Goal: Find specific page/section: Find specific page/section

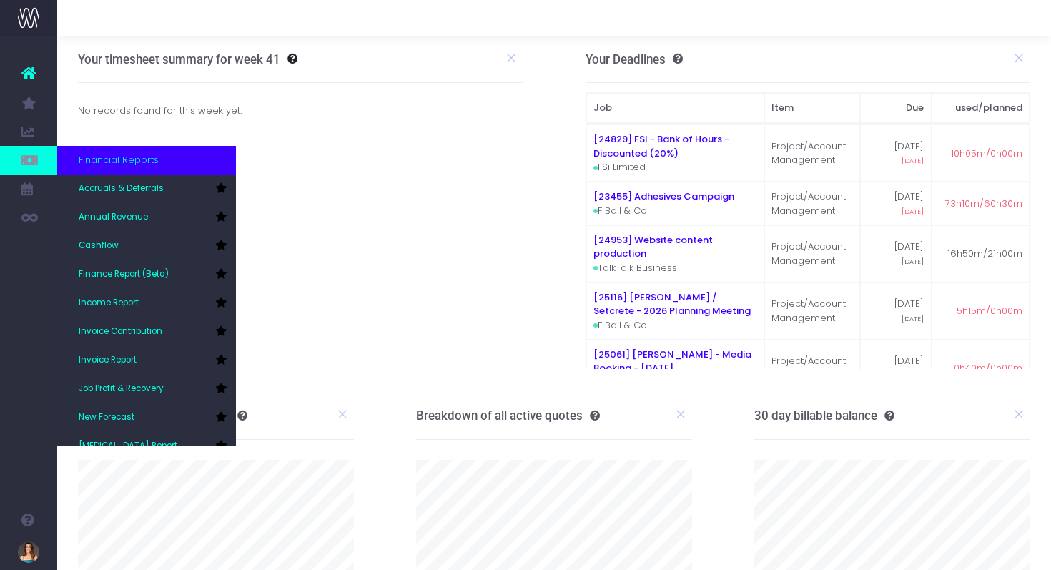
click at [36, 156] on icon at bounding box center [28, 160] width 14 height 16
click at [44, 158] on link at bounding box center [28, 160] width 57 height 29
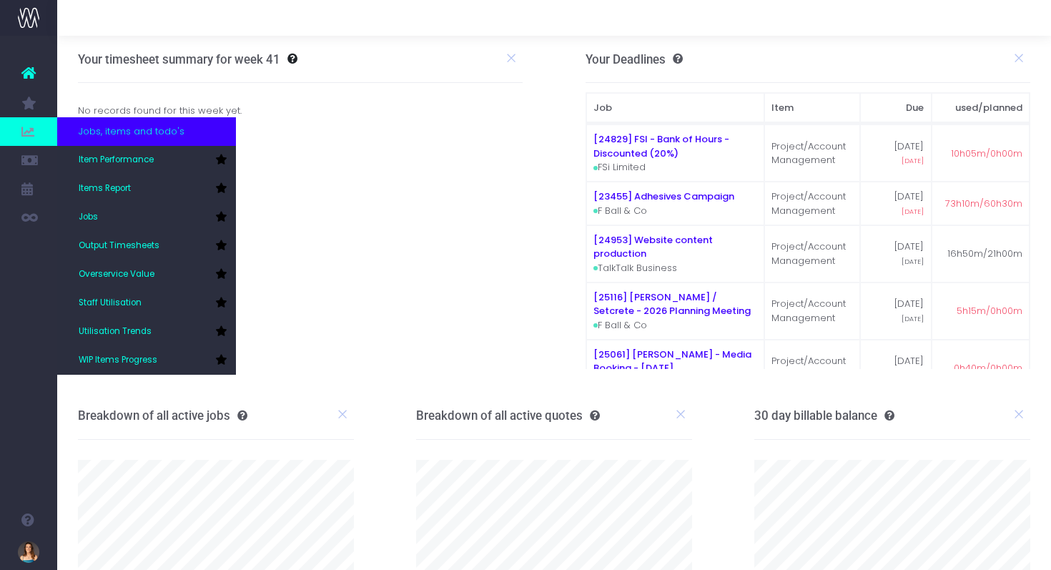
click at [41, 140] on span at bounding box center [28, 131] width 57 height 29
click at [36, 126] on span at bounding box center [28, 131] width 57 height 29
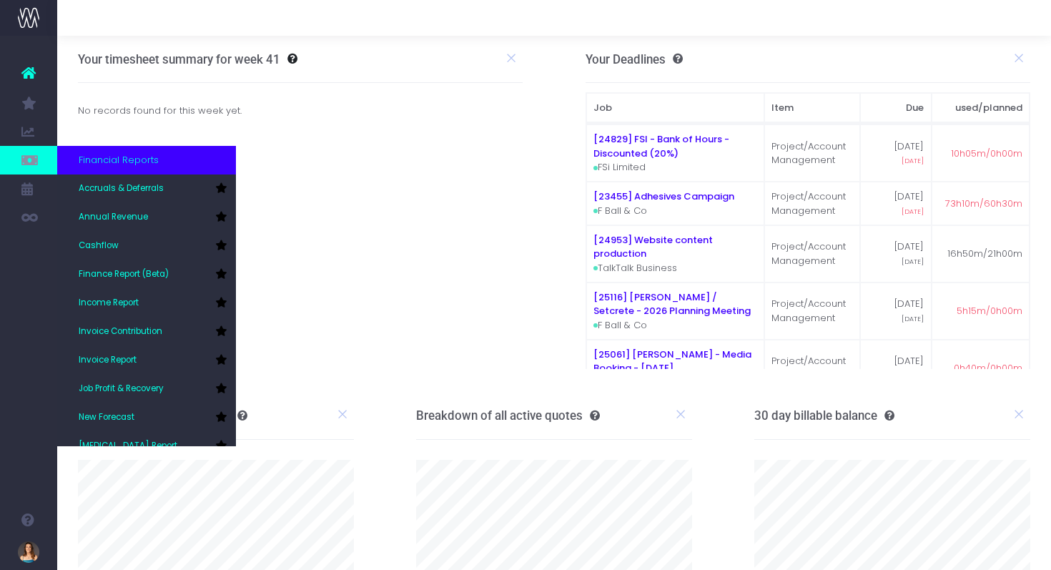
click at [28, 157] on icon at bounding box center [28, 160] width 14 height 16
click at [122, 162] on span "Financial Reports" at bounding box center [119, 160] width 80 height 14
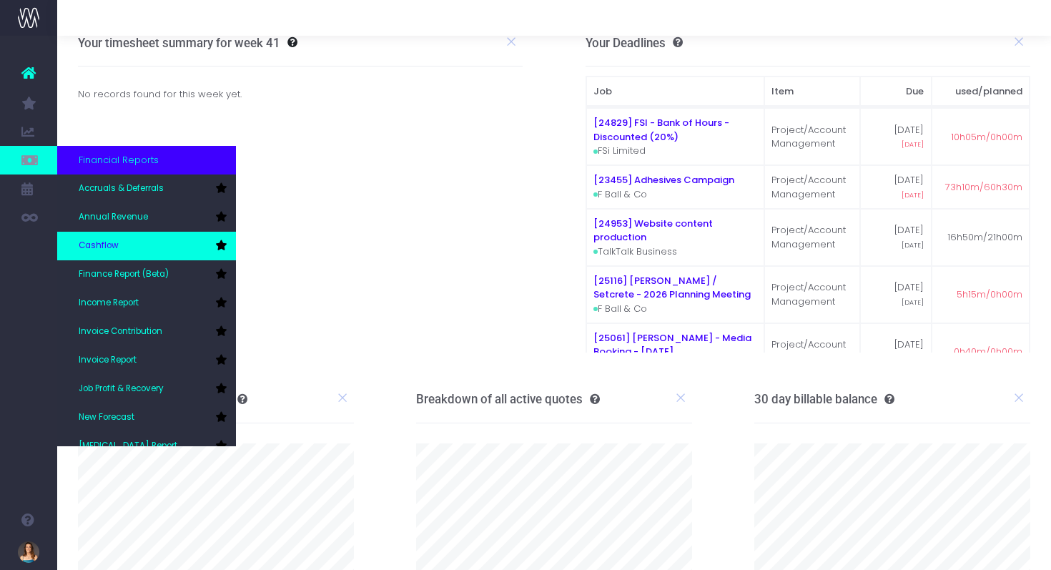
click at [135, 247] on link "Cashflow" at bounding box center [146, 246] width 179 height 29
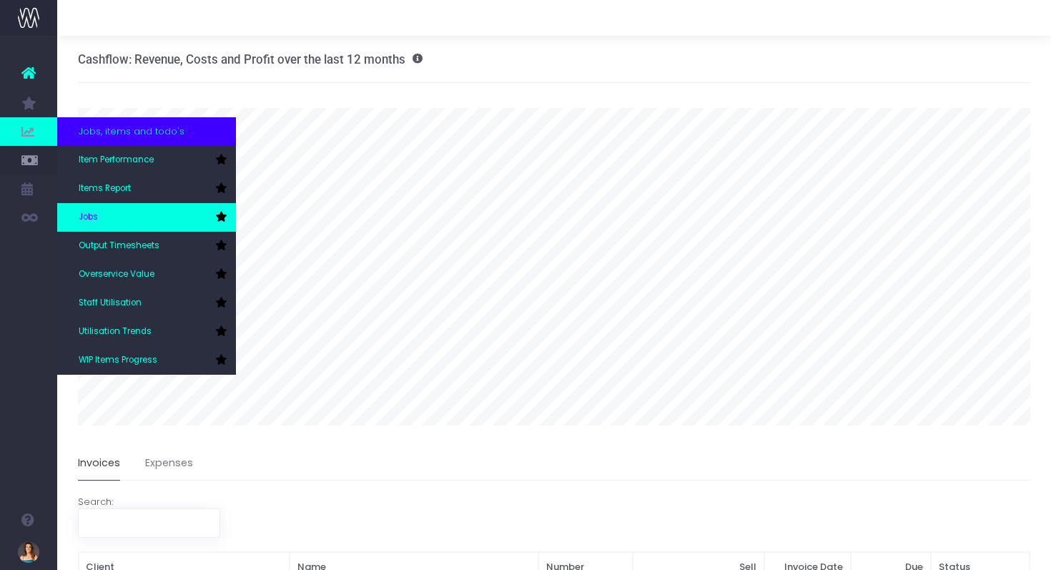
click at [140, 228] on link "Jobs" at bounding box center [146, 217] width 179 height 29
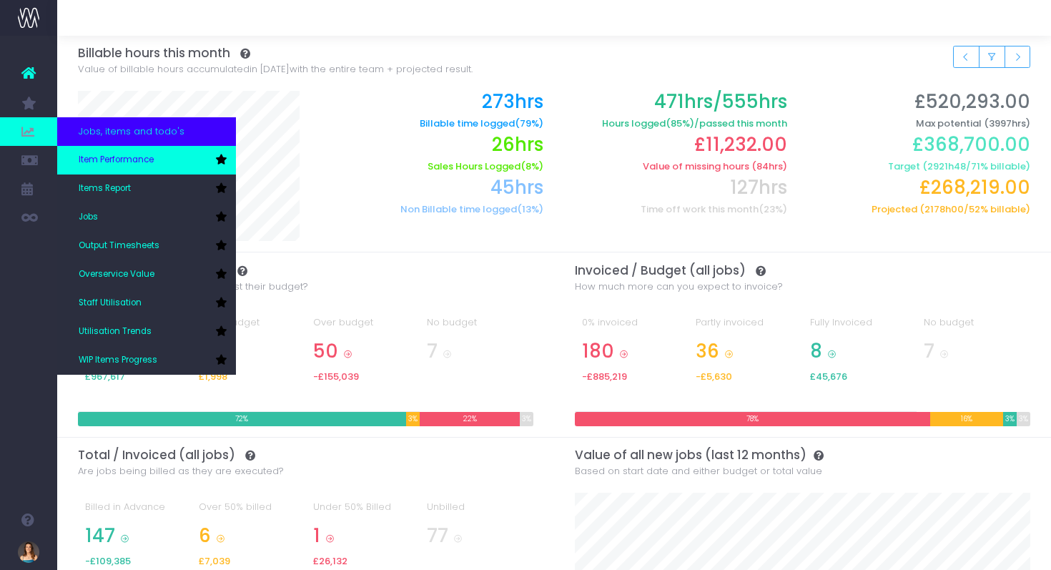
click at [151, 165] on span "Item Performance" at bounding box center [116, 160] width 75 height 13
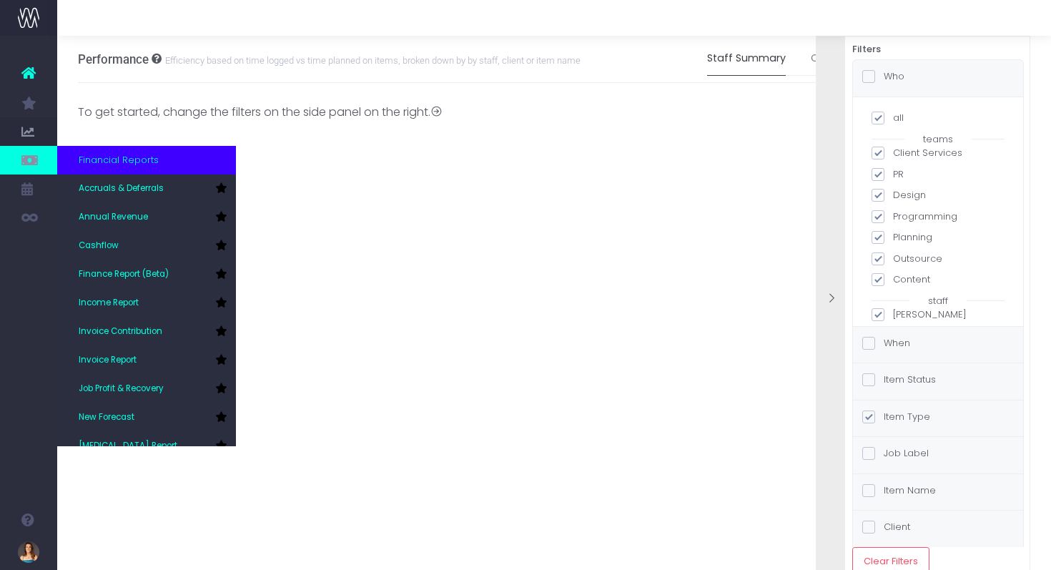
click at [144, 154] on span "Financial Reports" at bounding box center [119, 160] width 80 height 14
click at [121, 160] on span "Financial Reports" at bounding box center [119, 160] width 80 height 14
click at [164, 223] on link "Annual Revenue" at bounding box center [146, 217] width 179 height 29
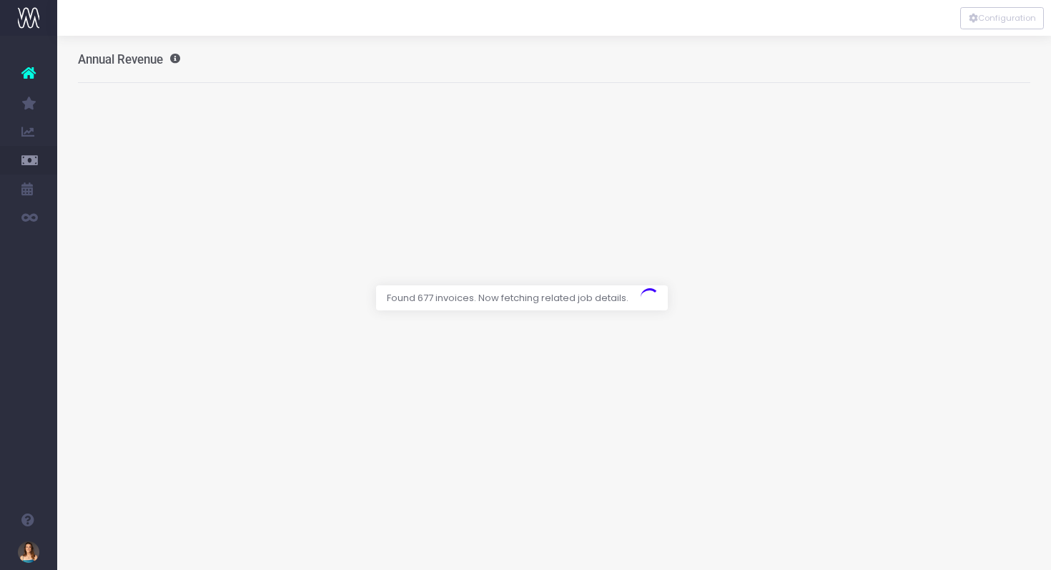
click at [35, 62] on link at bounding box center [28, 72] width 57 height 31
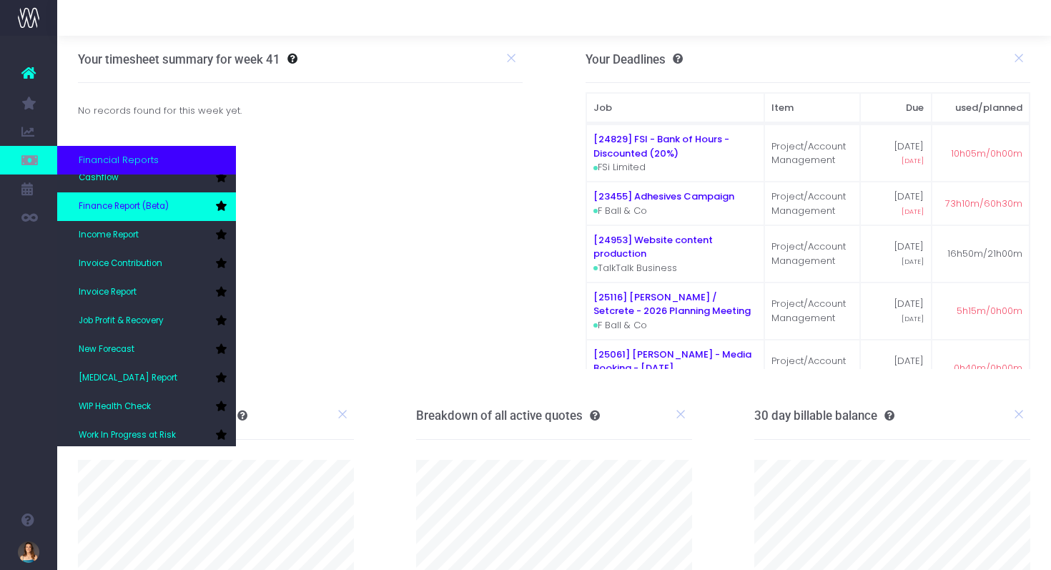
scroll to position [72, 0]
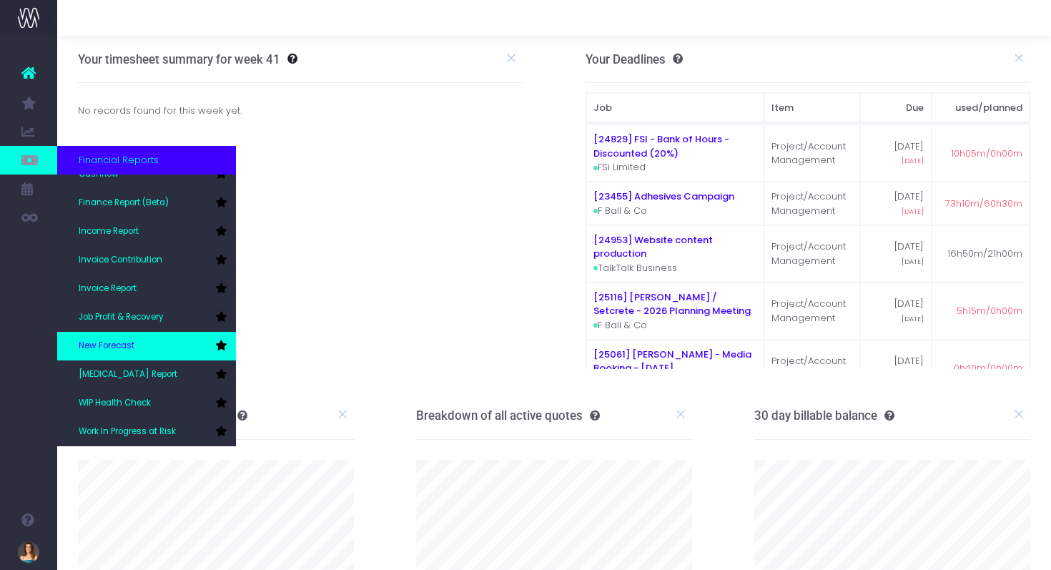
click at [160, 348] on link "New Forecast" at bounding box center [146, 346] width 179 height 29
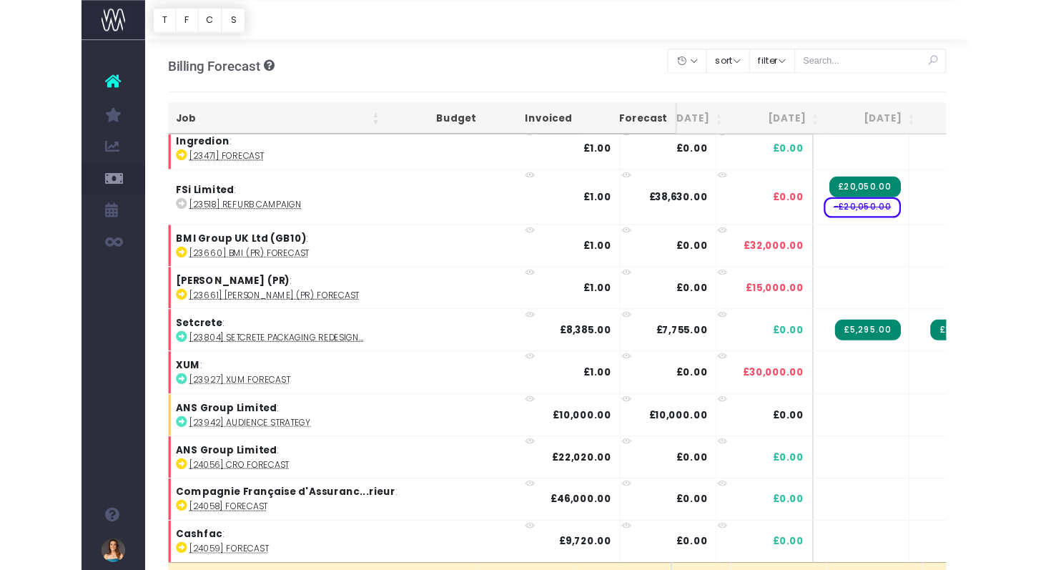
scroll to position [0, 125]
